Goal: Complete application form: Complete application form

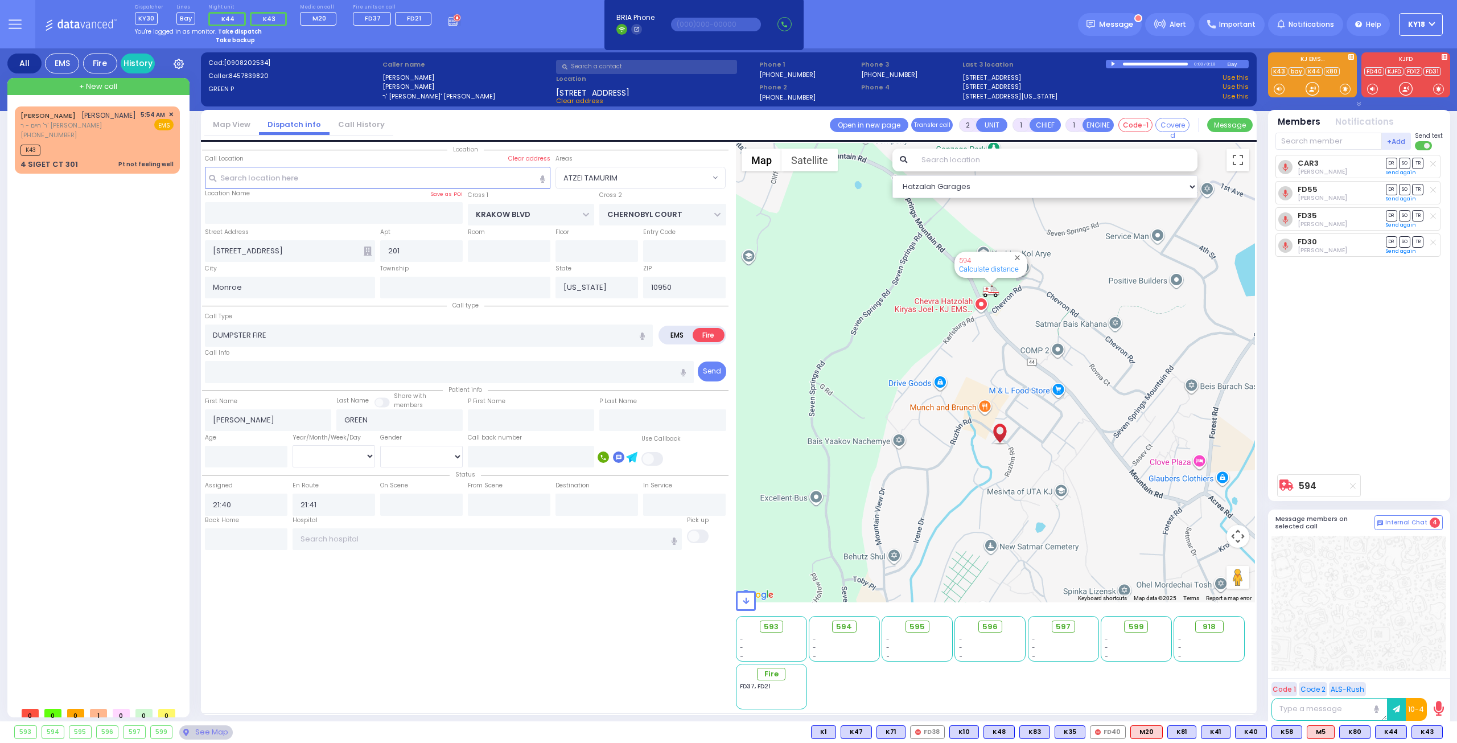
select select "ATZEI TAMURIM"
select select
click at [128, 156] on div "K43" at bounding box center [96, 149] width 153 height 14
type input "1"
type input "0"
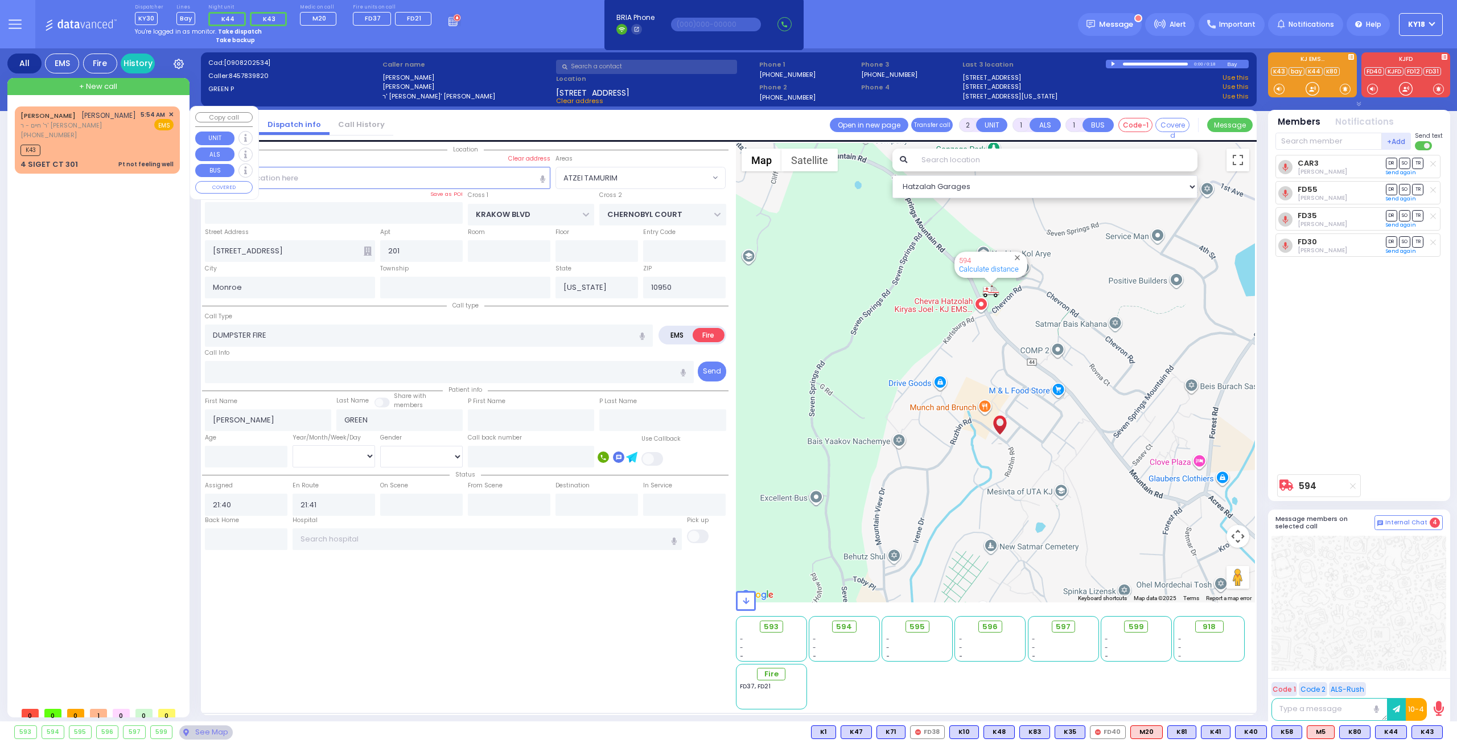
select select
type input "Pt not feeling well"
radio input "true"
type input "[PERSON_NAME] [PERSON_NAME]"
type input "[PERSON_NAME]"
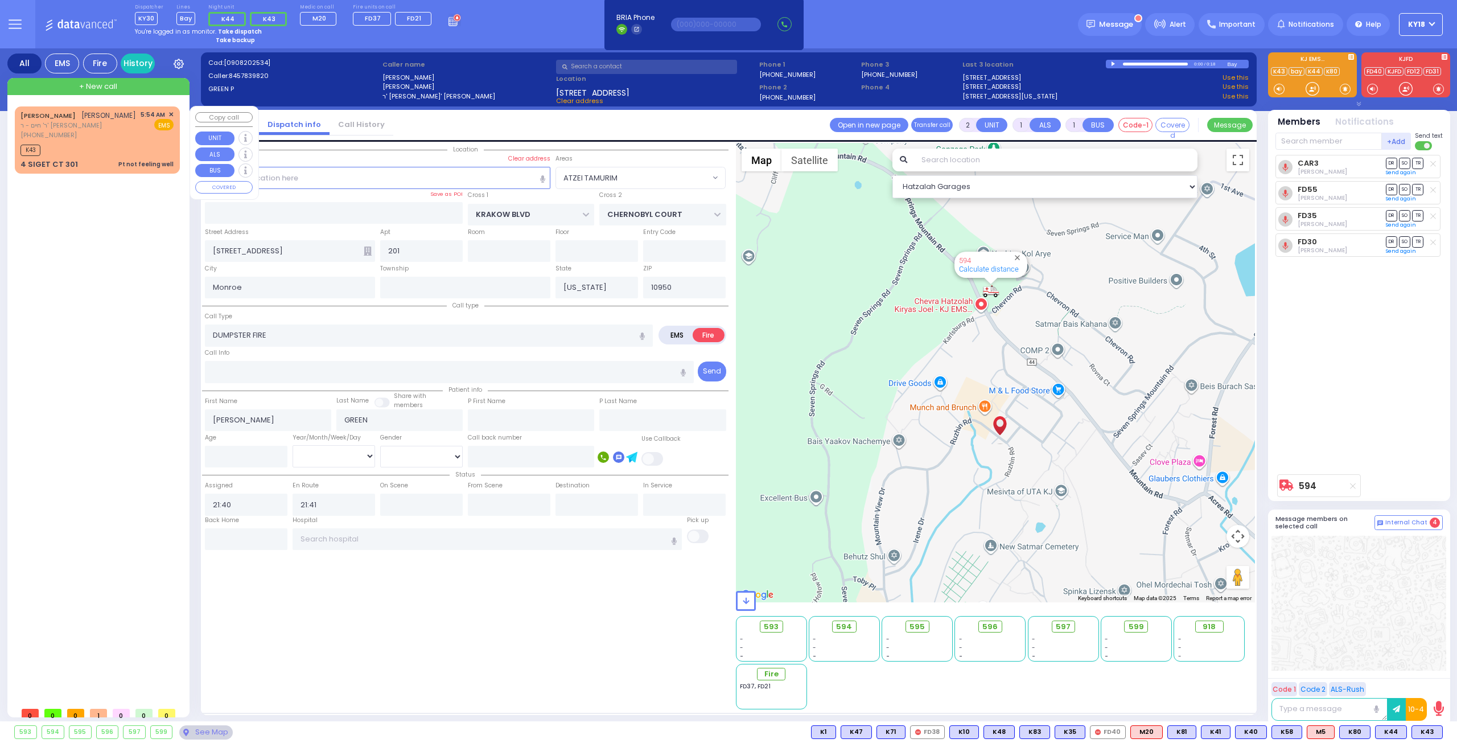
select select
type input "05:54"
type input "05:56"
select select "Hatzalah Garages"
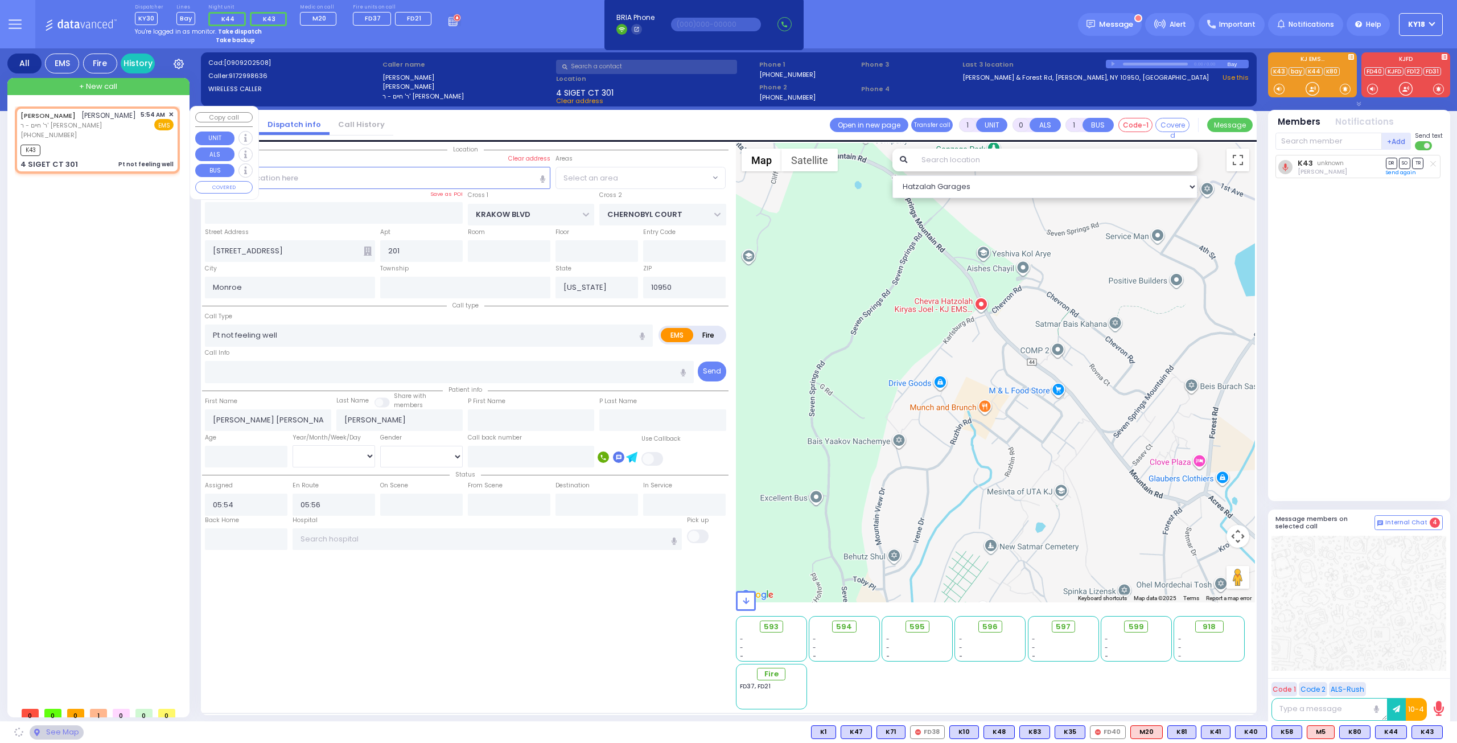
type input "SIGET COURT"
type input "ACRES RD"
type input "4 SIGET CT"
type input "301"
select select "SECTION 3"
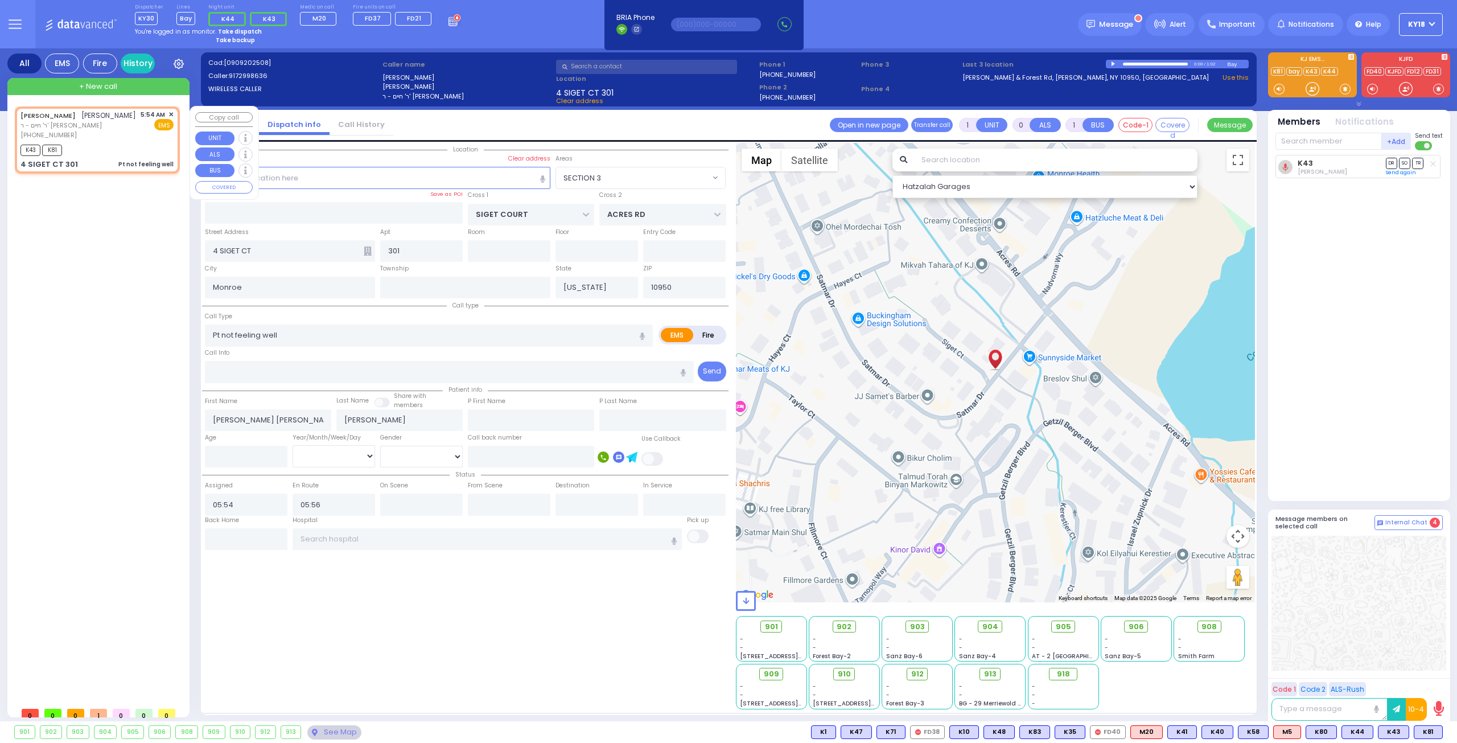
select select
radio input "true"
select select
select select "Hatzalah Garages"
select select "SECTION 3"
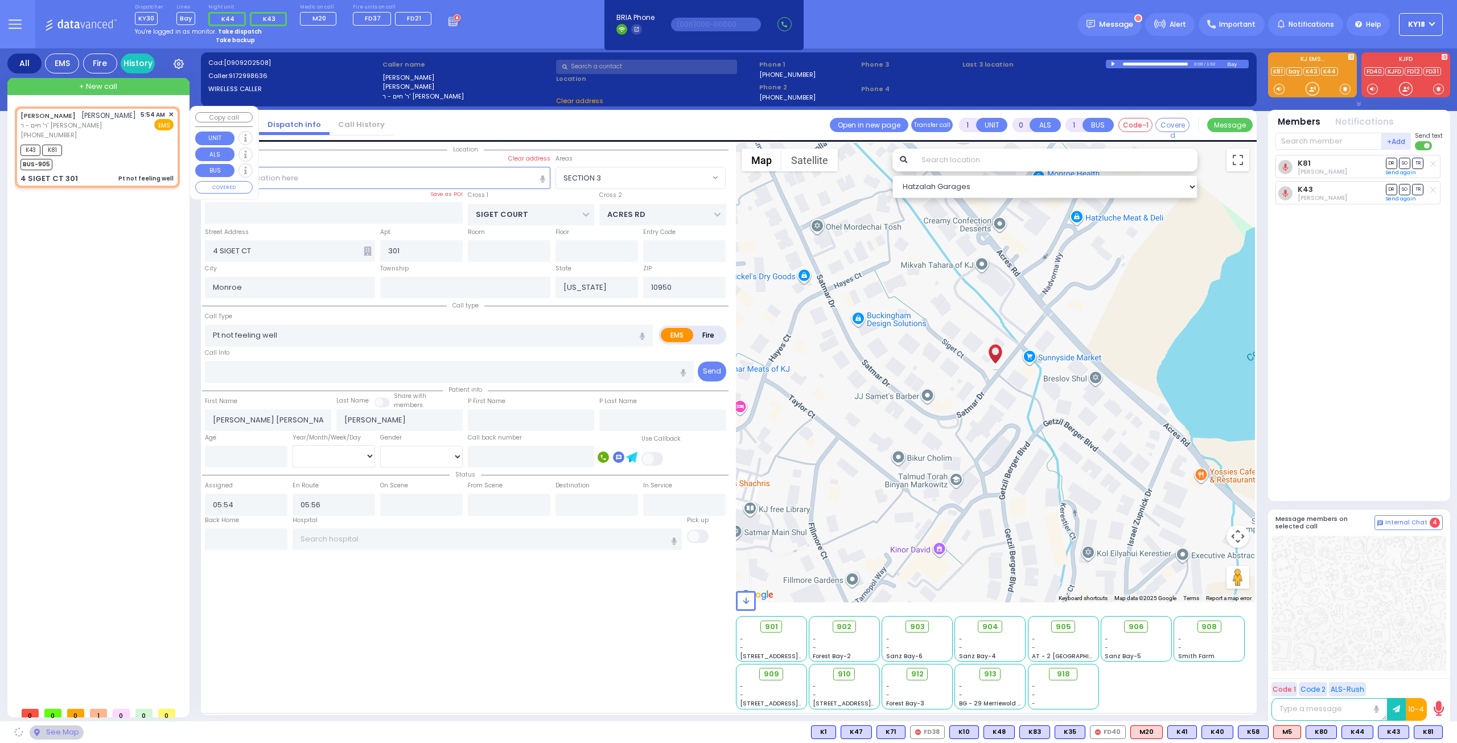
select select
radio input "true"
select select
select select "Hatzalah Garages"
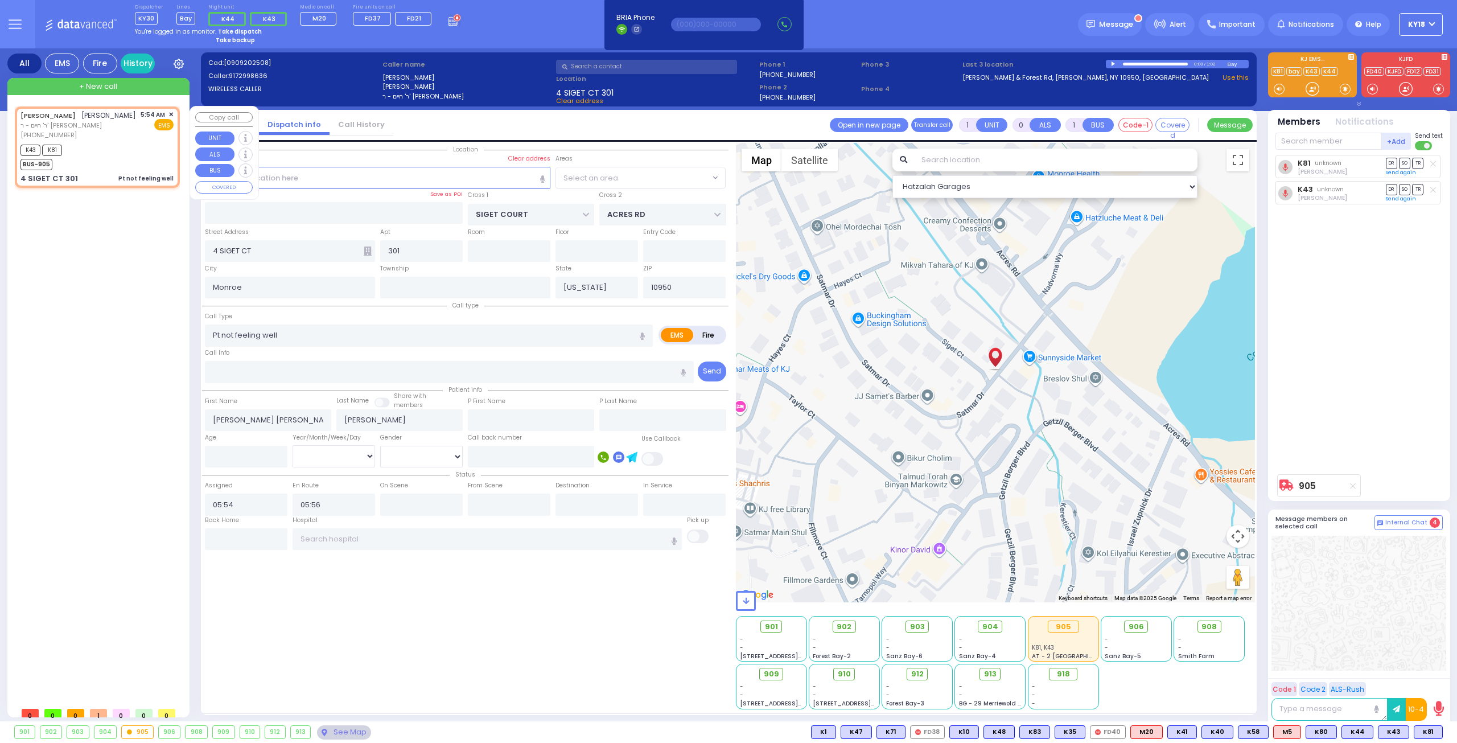
select select "SECTION 3"
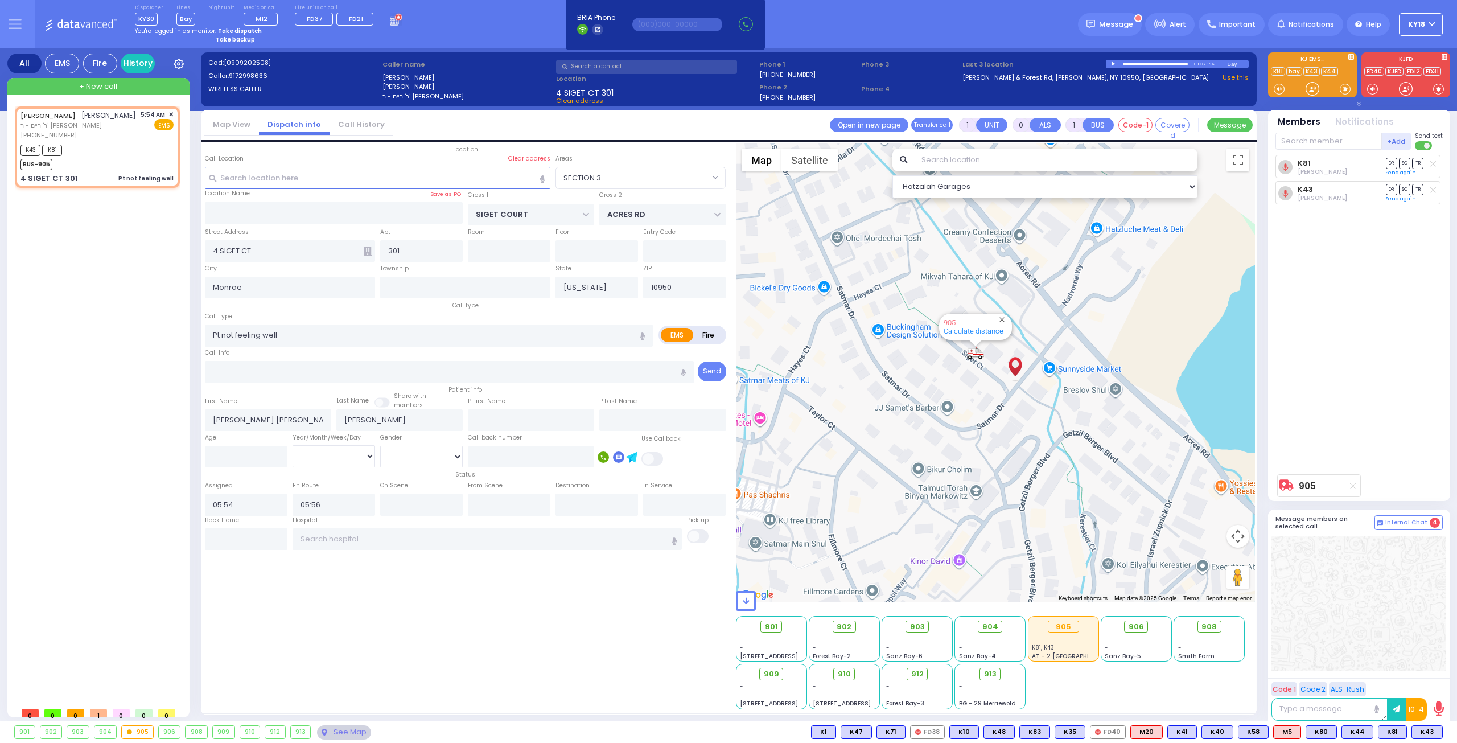
select select
radio input "true"
select select
select select "SECTION 3"
select select "Hatzalah Garages"
